Goal: Navigation & Orientation: Understand site structure

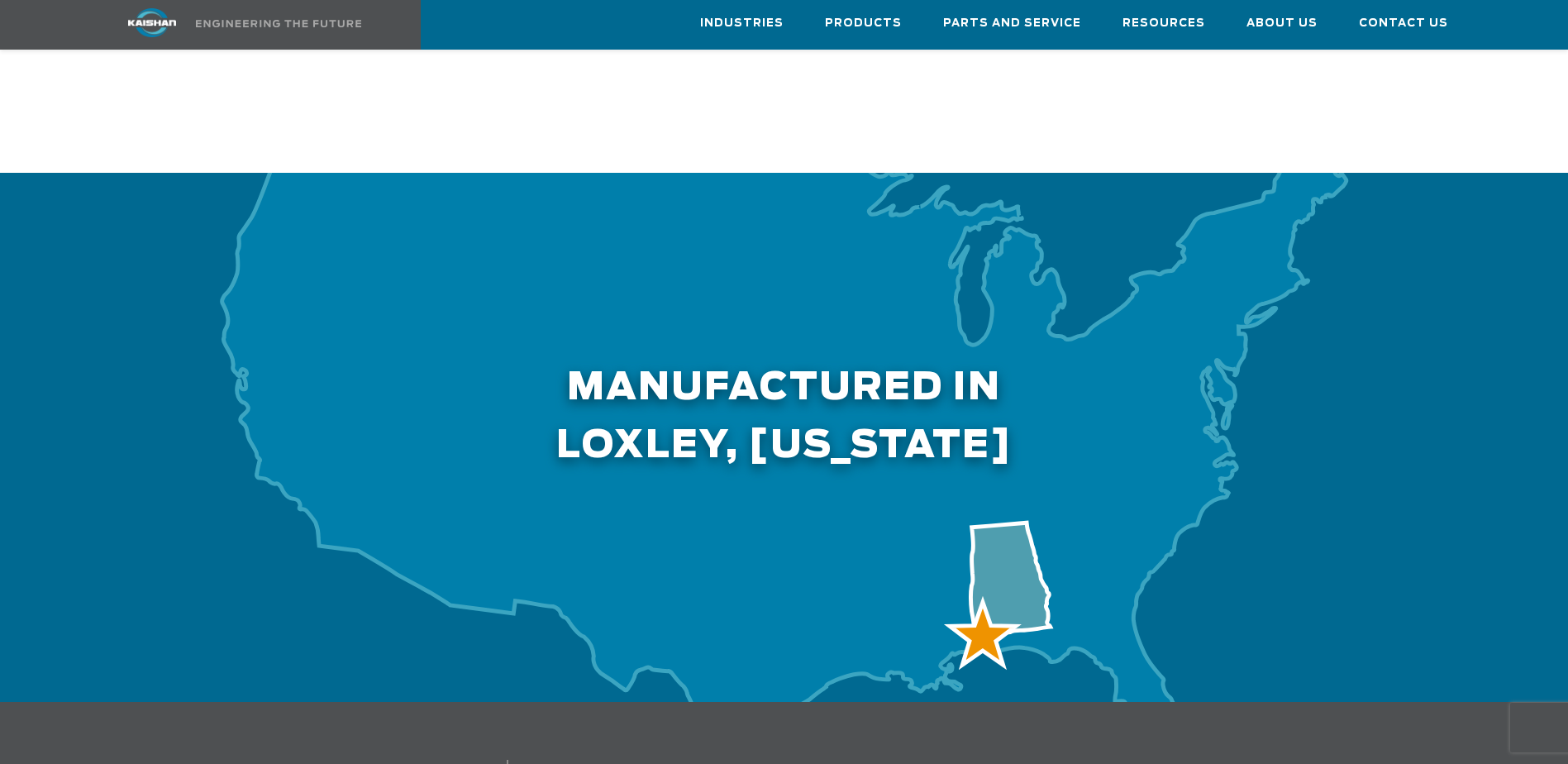
scroll to position [5376, 0]
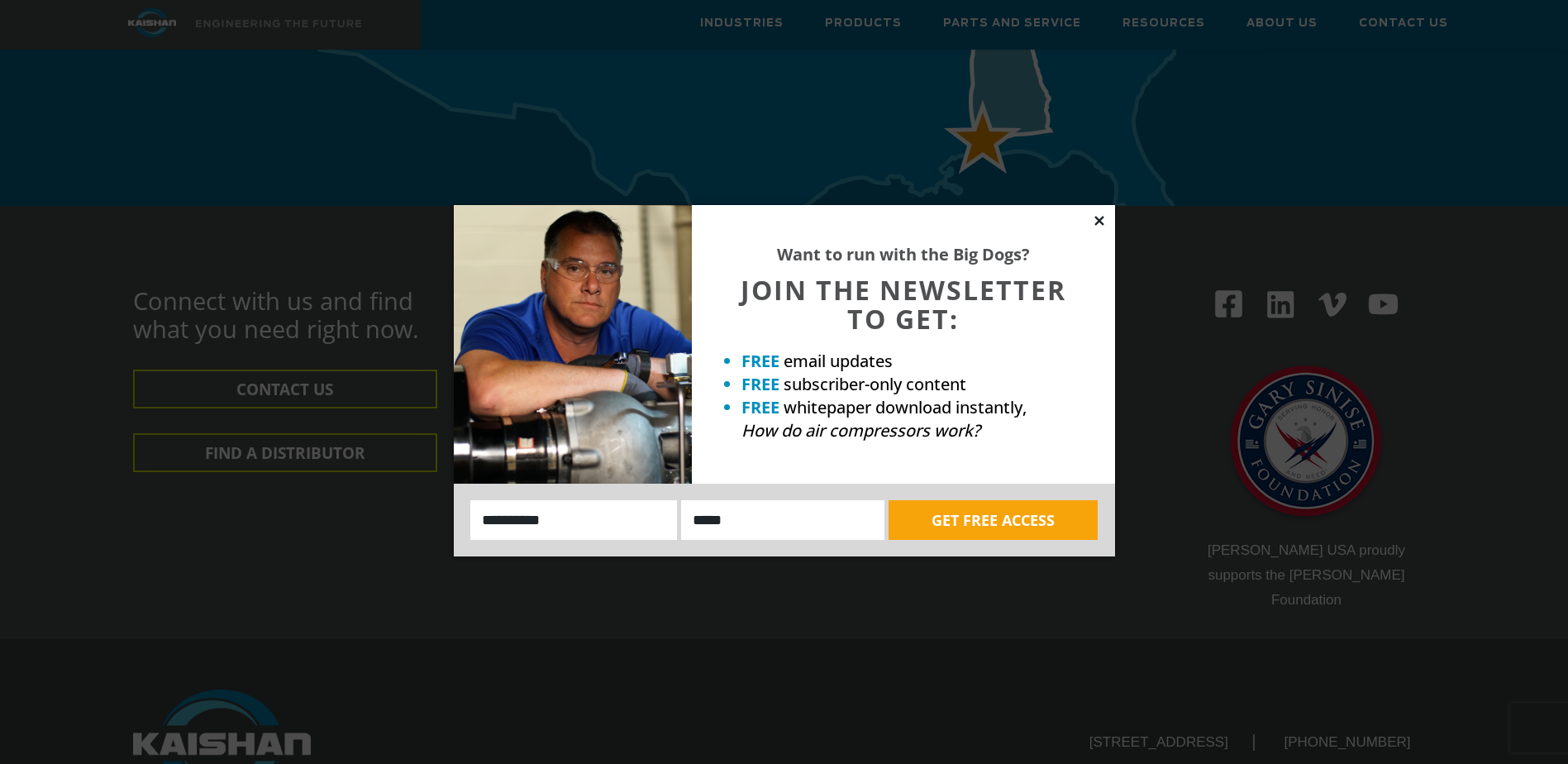
click at [1102, 220] on icon at bounding box center [1099, 221] width 15 height 15
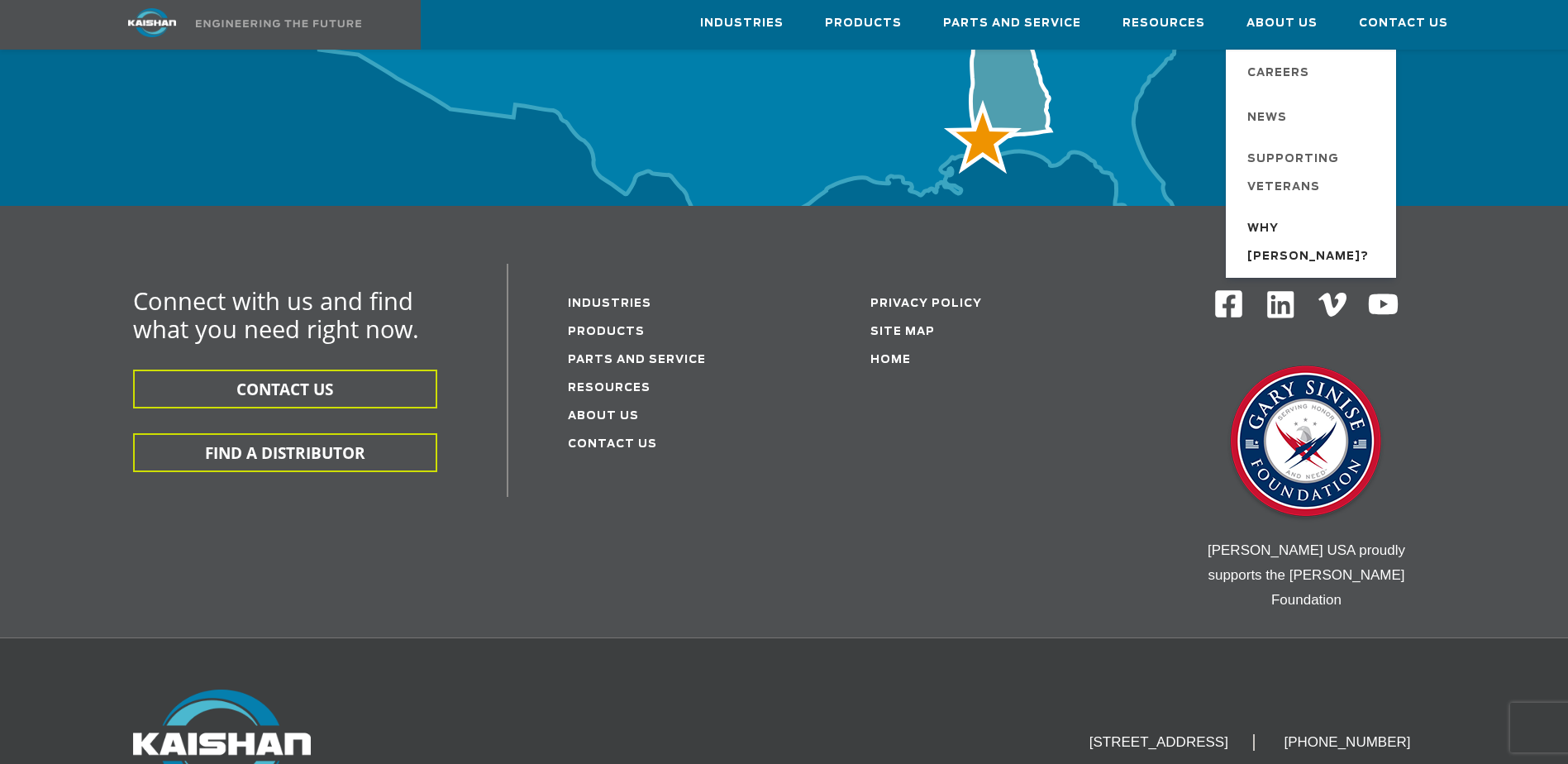
click at [1315, 236] on span "Why [PERSON_NAME]?" at bounding box center [1313, 243] width 133 height 57
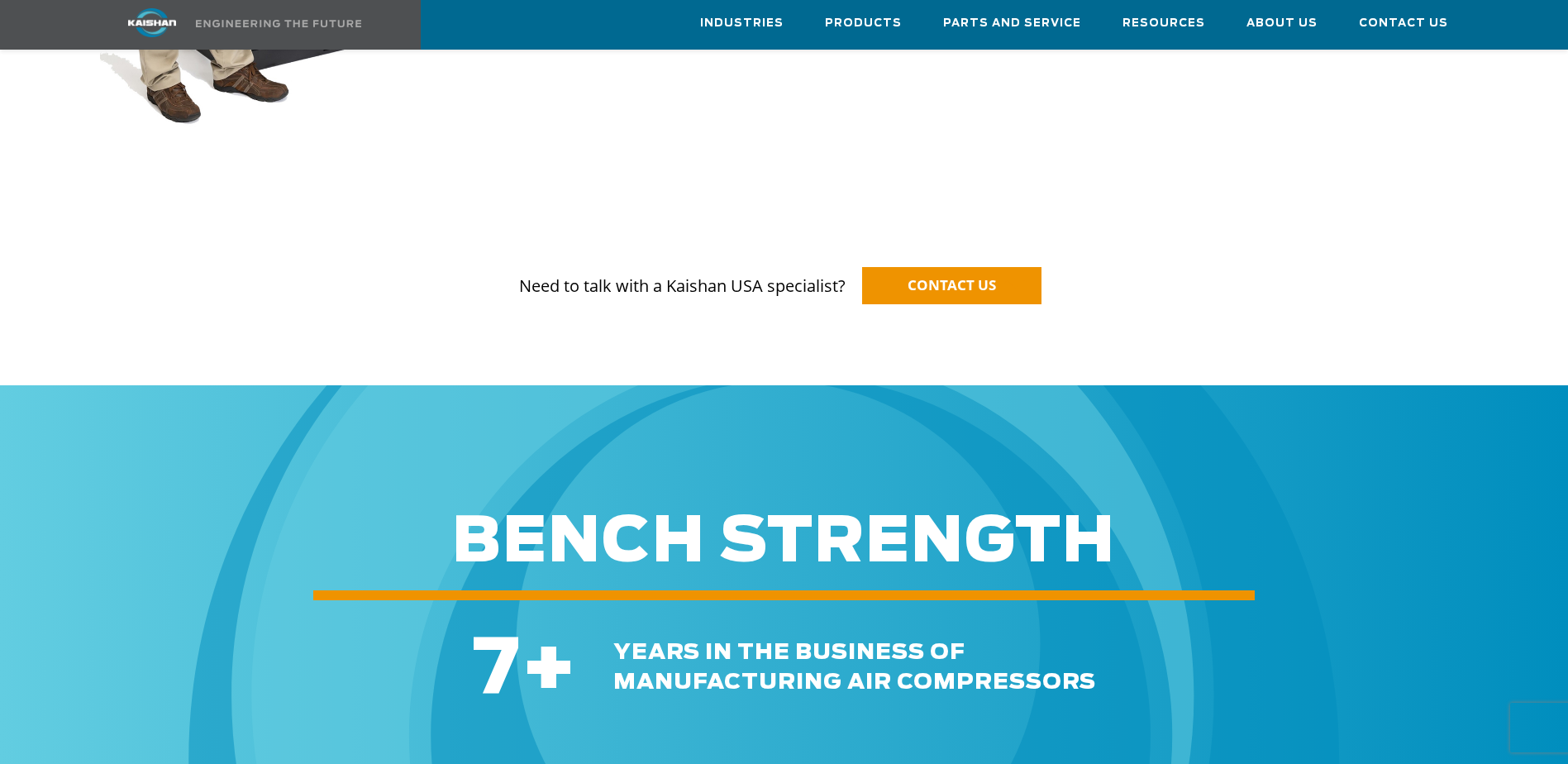
scroll to position [1489, 0]
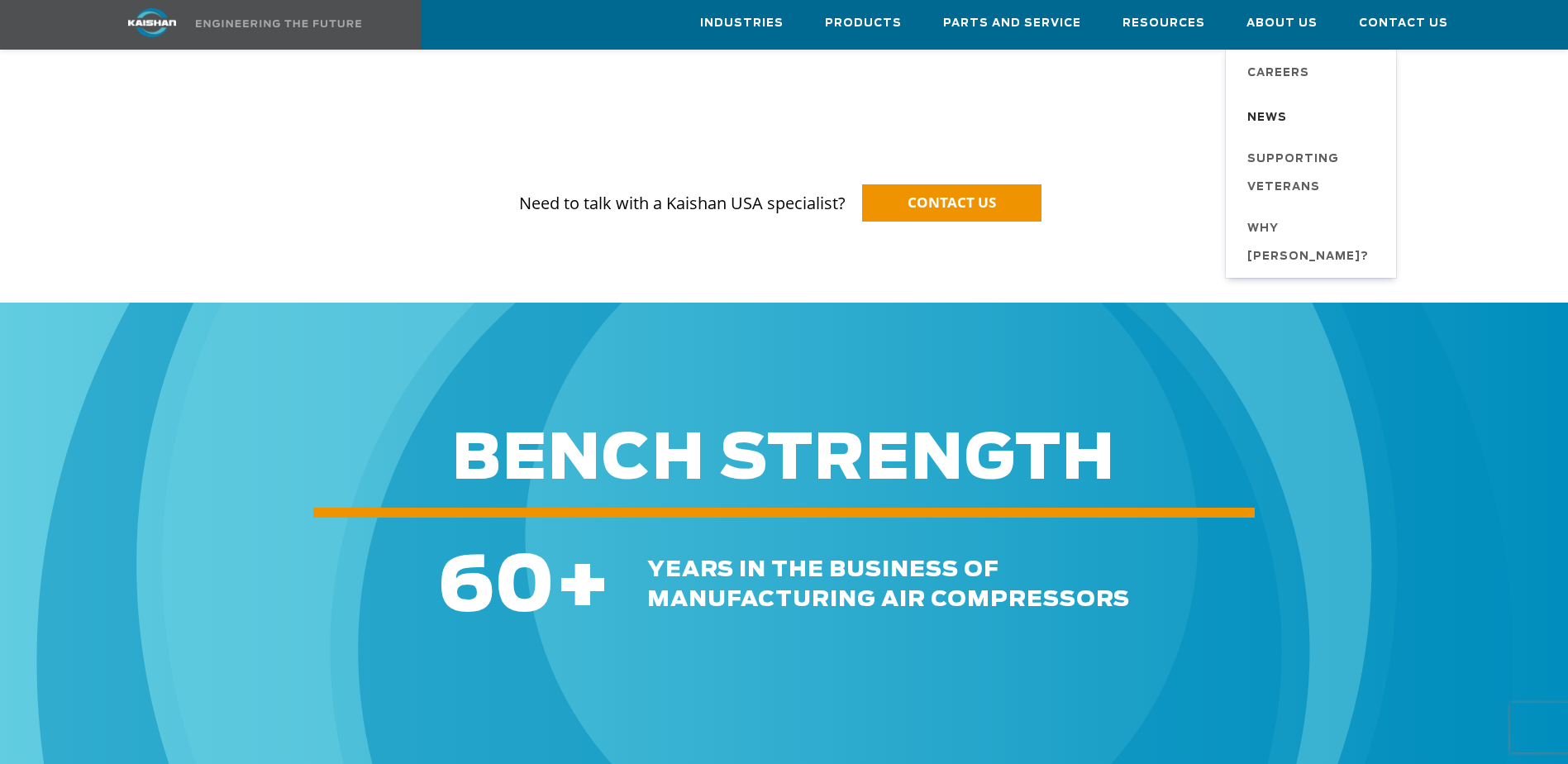
click at [1268, 110] on span "News" at bounding box center [1266, 118] width 40 height 28
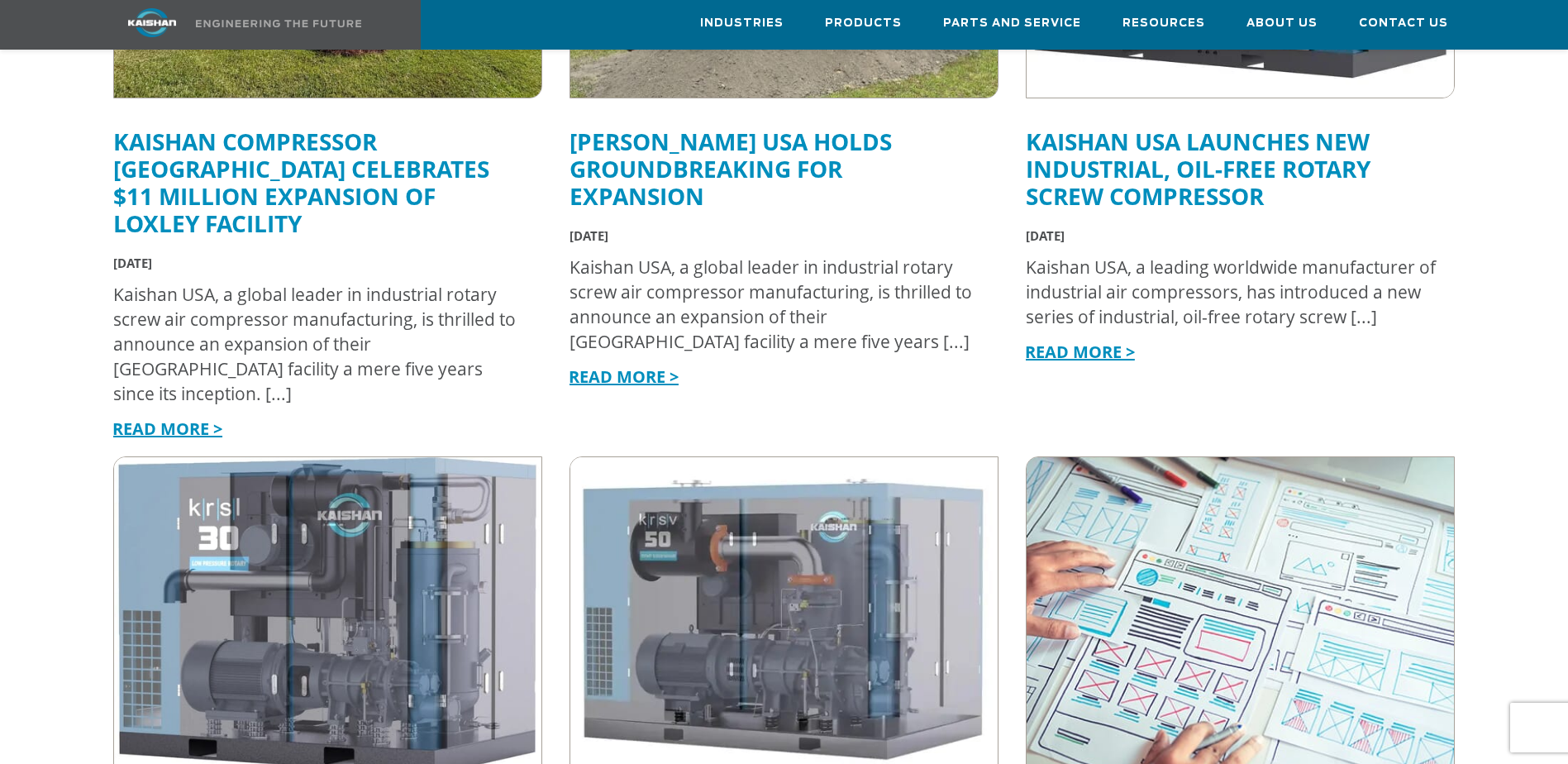
scroll to position [1075, 0]
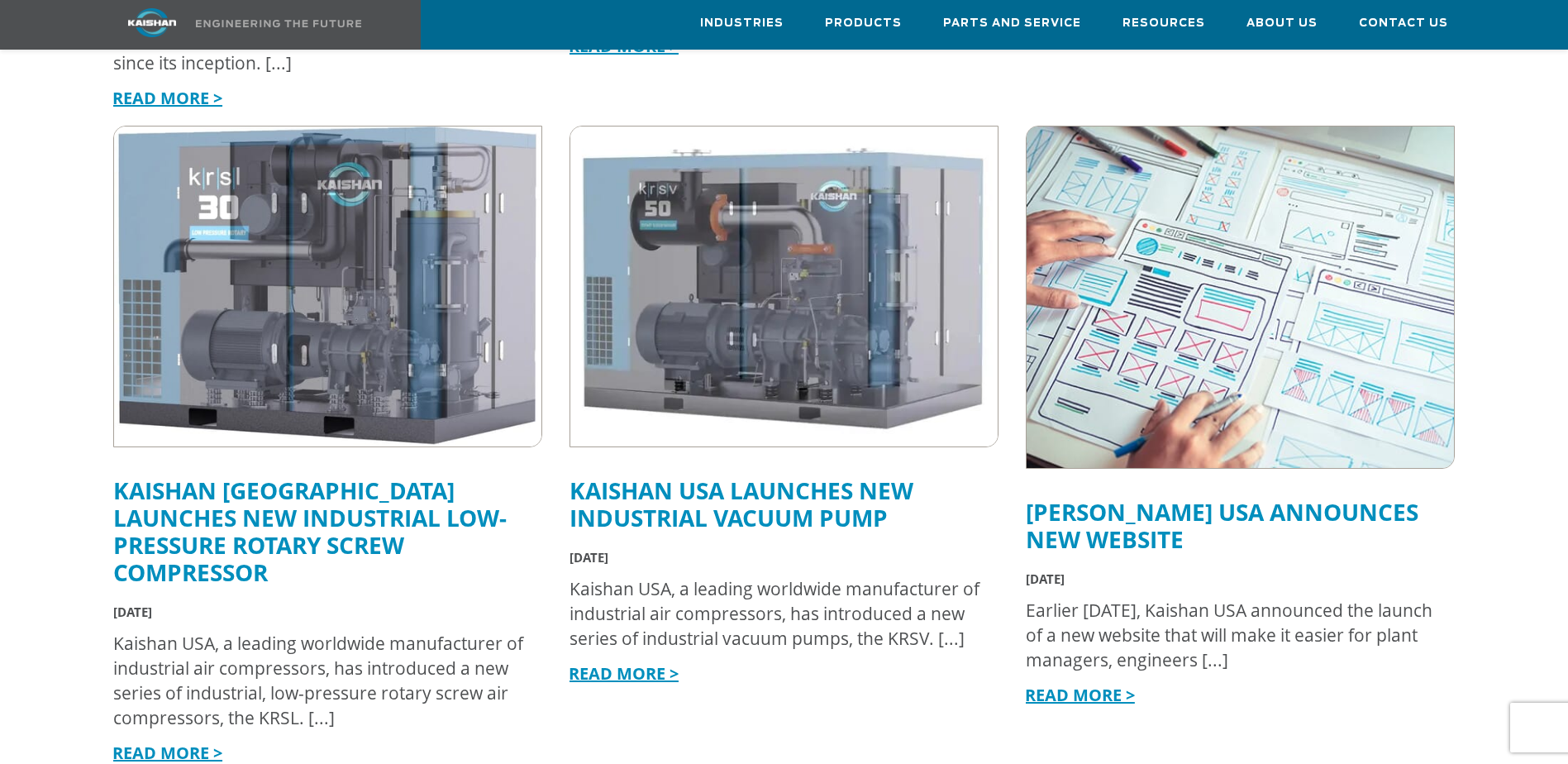
click at [155, 22] on img at bounding box center [152, 22] width 124 height 29
